Goal: Transaction & Acquisition: Purchase product/service

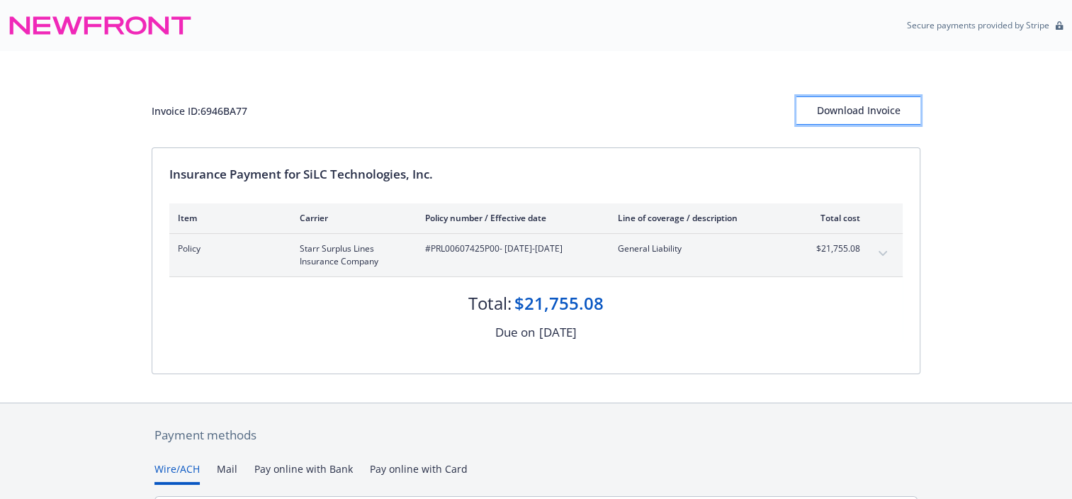
click at [840, 119] on div "Download Invoice" at bounding box center [858, 110] width 124 height 27
click at [218, 108] on div "Invoice ID: 6946BA77" at bounding box center [200, 110] width 96 height 15
copy div "6946BA77"
drag, startPoint x: 424, startPoint y: 246, endPoint x: 481, endPoint y: 260, distance: 58.4
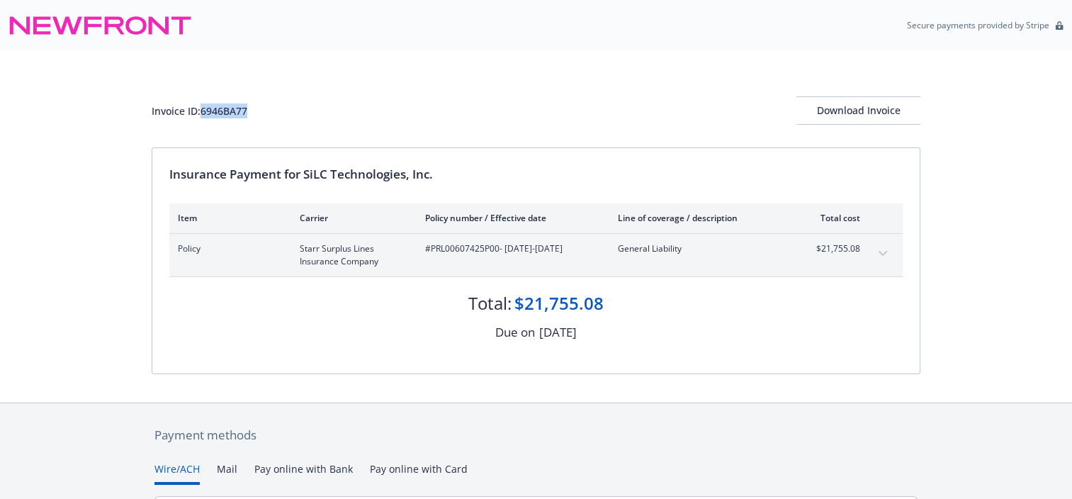
click at [481, 255] on span "#PRL00607425P00 - [DATE]-[DATE]" at bounding box center [510, 248] width 170 height 13
copy span "#PRL00607425P00 - [DATE]-[DATE]"
click at [570, 113] on div "Invoice ID: 6946BA77 Download Invoice" at bounding box center [536, 110] width 768 height 28
drag, startPoint x: 479, startPoint y: 67, endPoint x: 436, endPoint y: 6, distance: 75.3
click at [478, 67] on div "Invoice ID: 6946BA77 Download Invoice" at bounding box center [536, 99] width 768 height 96
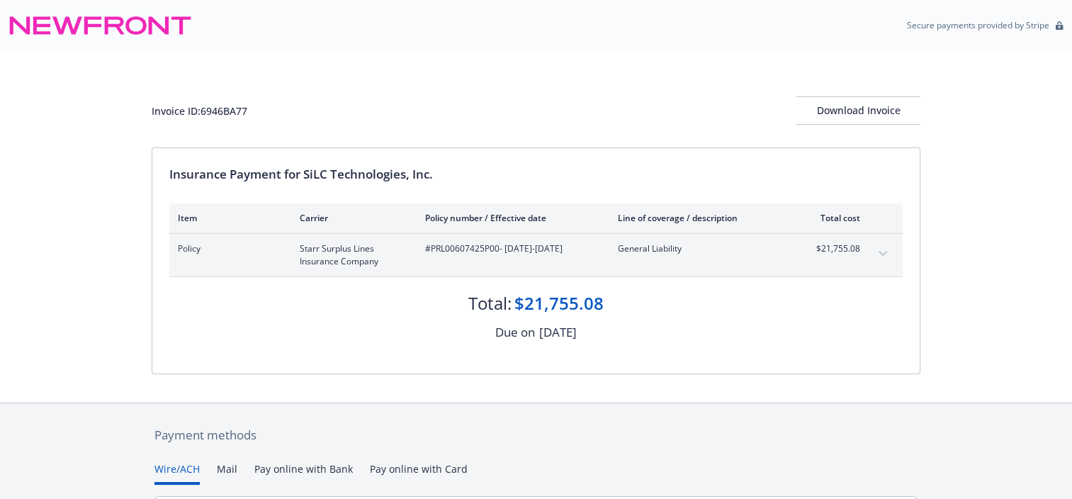
drag, startPoint x: 457, startPoint y: 333, endPoint x: 438, endPoint y: 360, distance: 33.0
click at [457, 333] on div "Due on August 16, 2025" at bounding box center [535, 332] width 733 height 18
click at [441, 466] on button "Pay online with Card" at bounding box center [419, 472] width 98 height 23
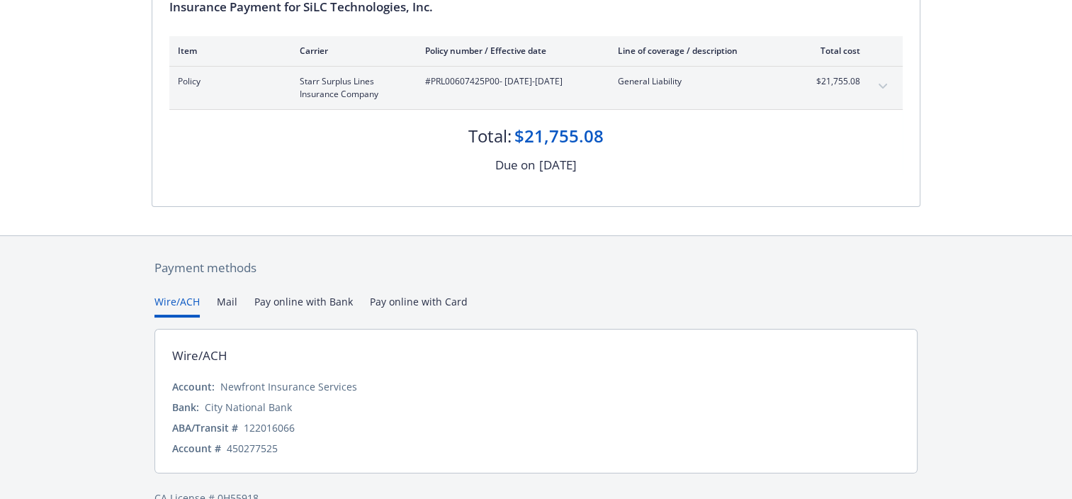
click at [184, 303] on button "Wire/ACH" at bounding box center [176, 305] width 45 height 23
